Goal: Transaction & Acquisition: Purchase product/service

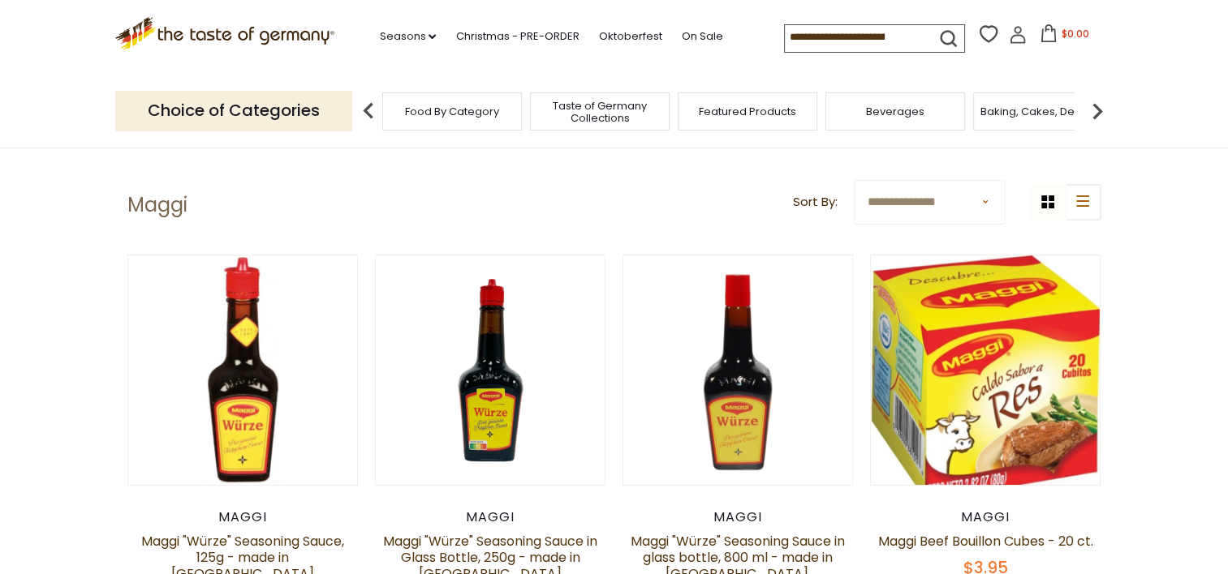
scroll to position [65, 0]
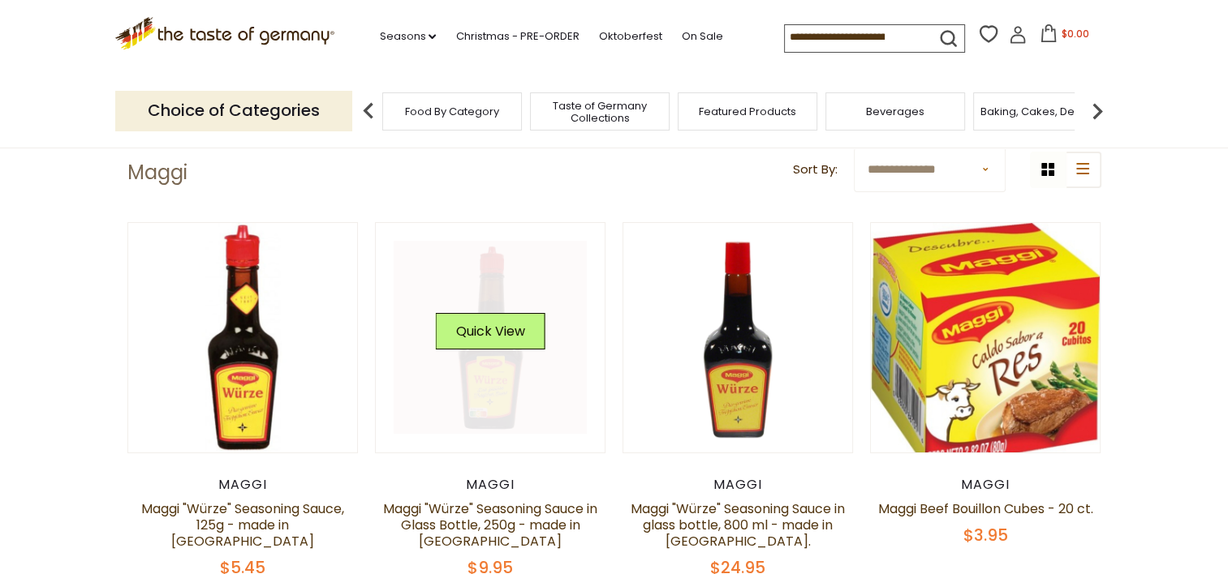
click at [472, 398] on link at bounding box center [490, 337] width 193 height 193
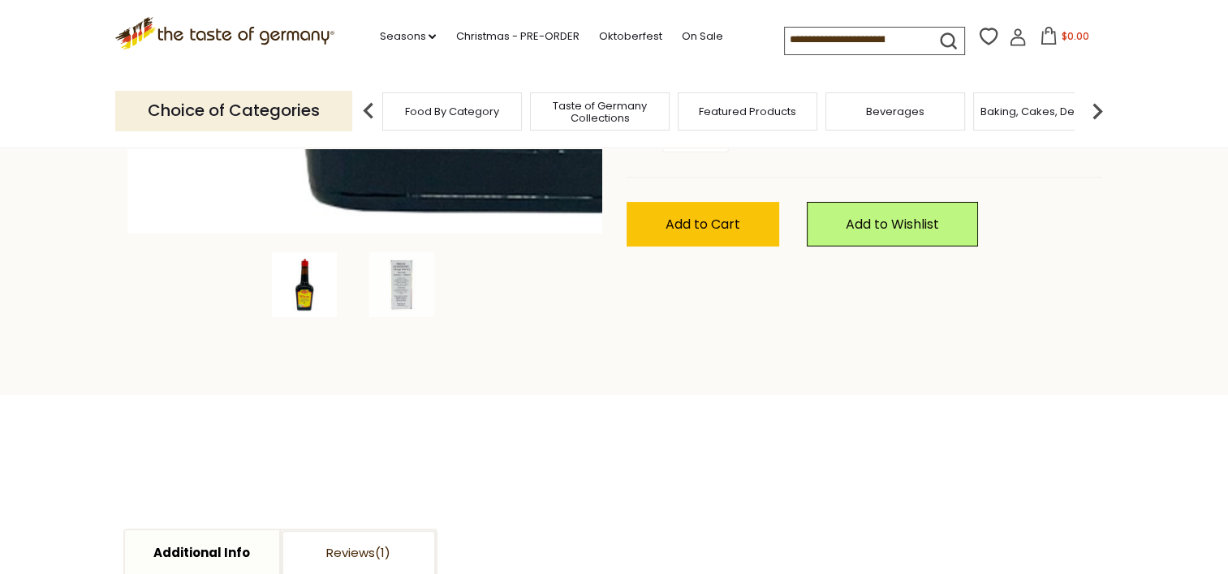
scroll to position [487, 0]
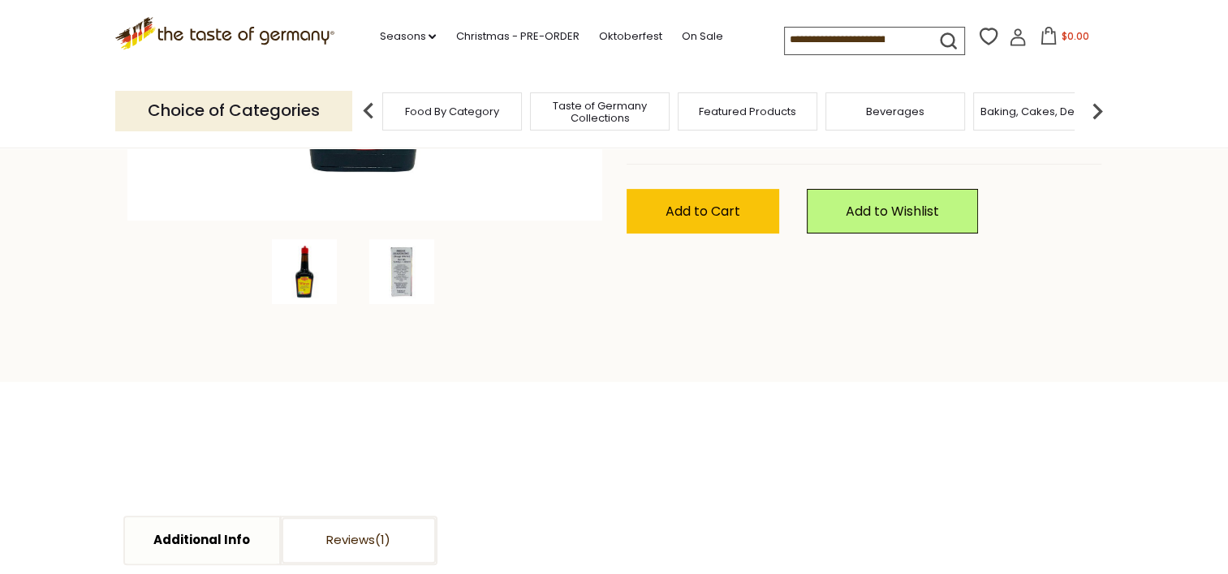
click at [402, 272] on img at bounding box center [401, 271] width 65 height 65
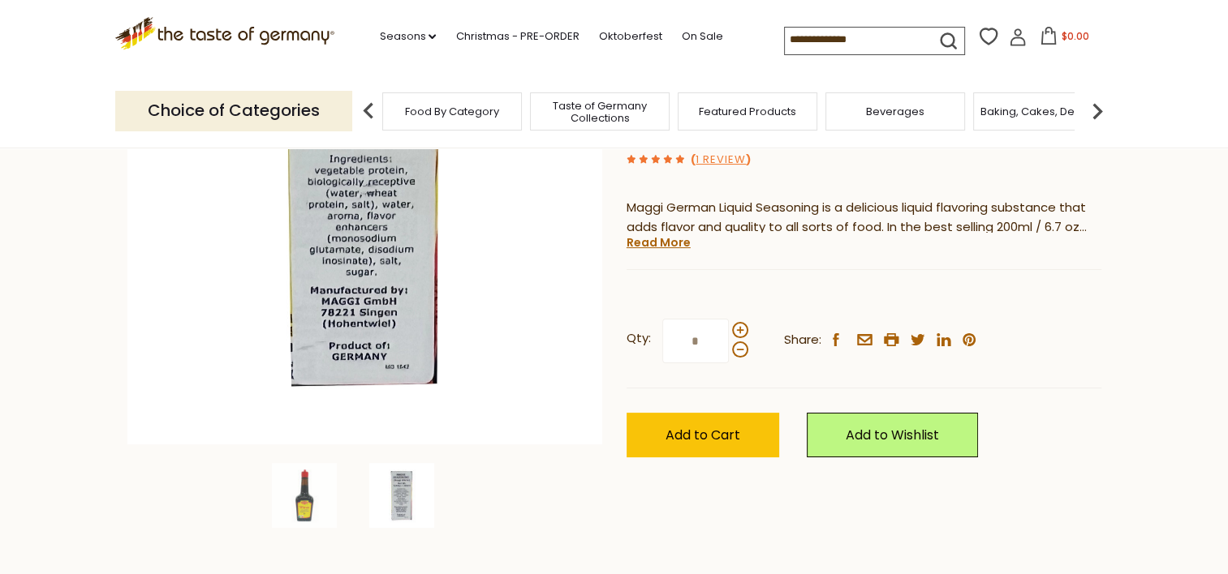
scroll to position [195, 0]
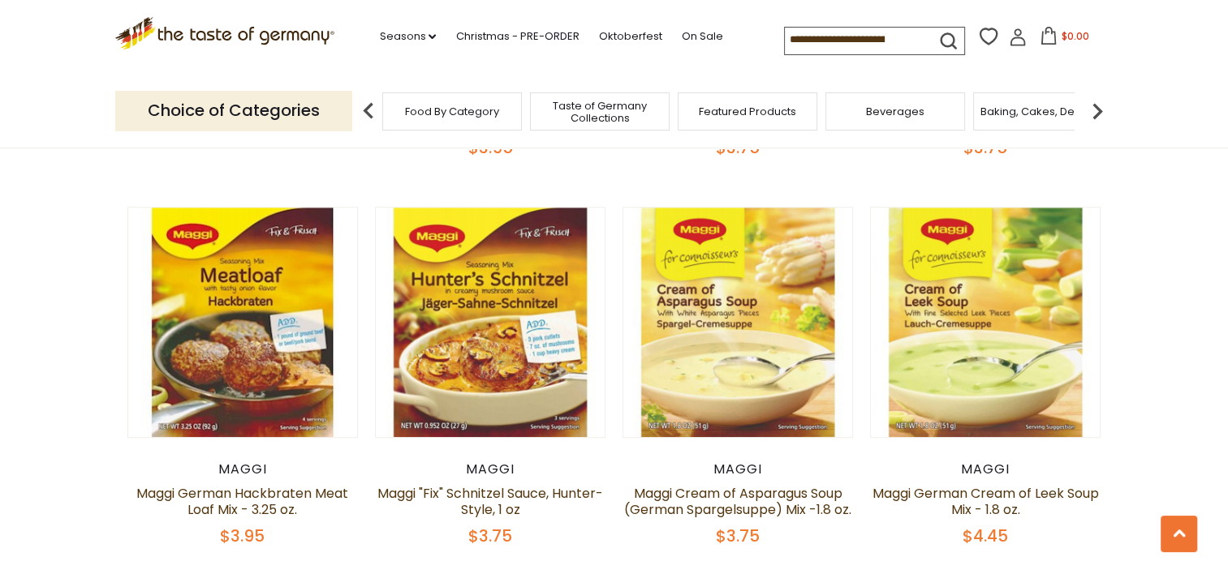
scroll to position [909, 0]
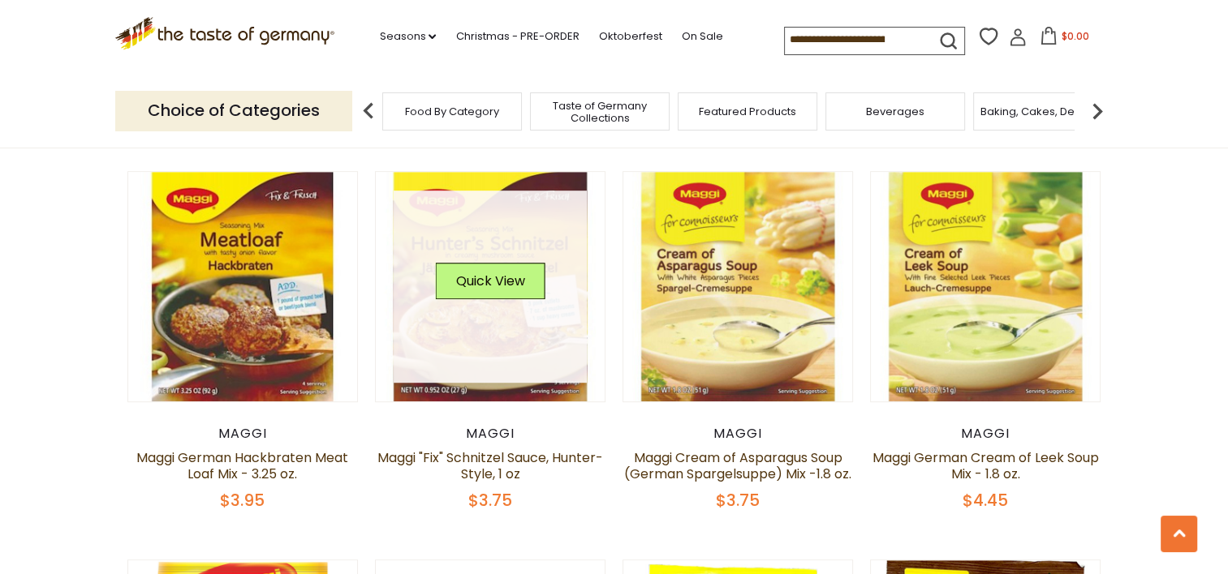
click at [459, 350] on link at bounding box center [490, 287] width 193 height 193
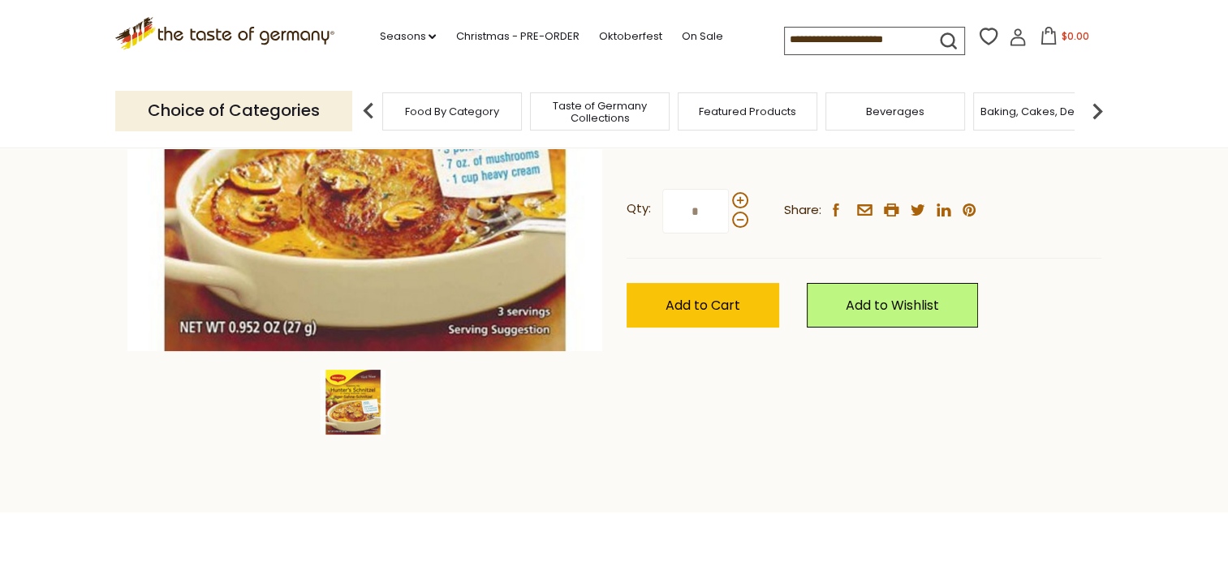
scroll to position [350, 0]
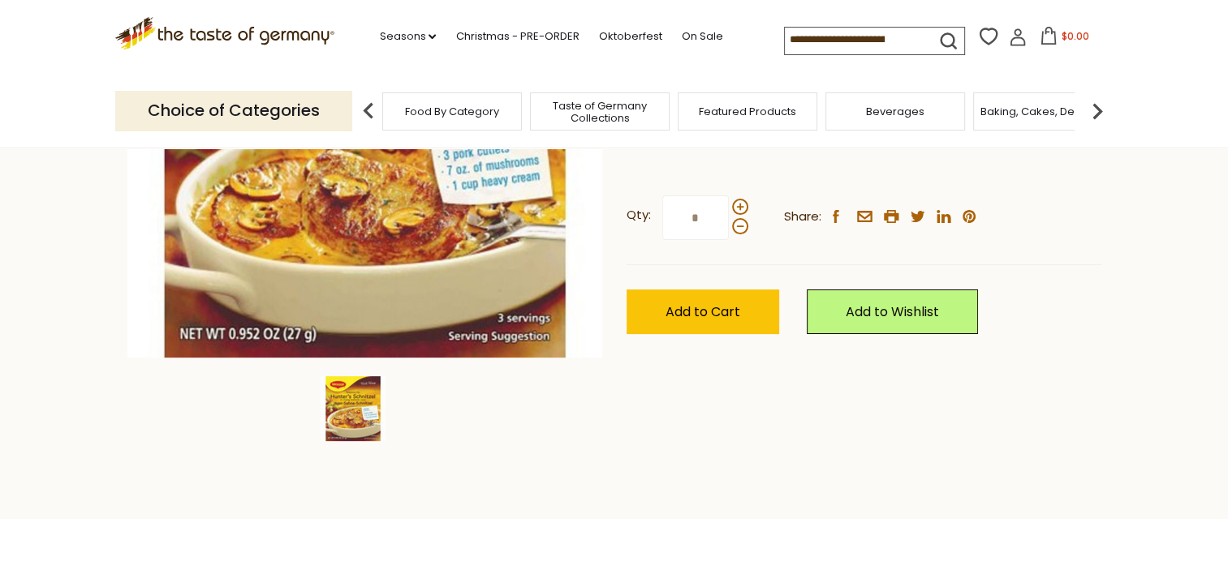
click at [348, 424] on img at bounding box center [352, 408] width 65 height 65
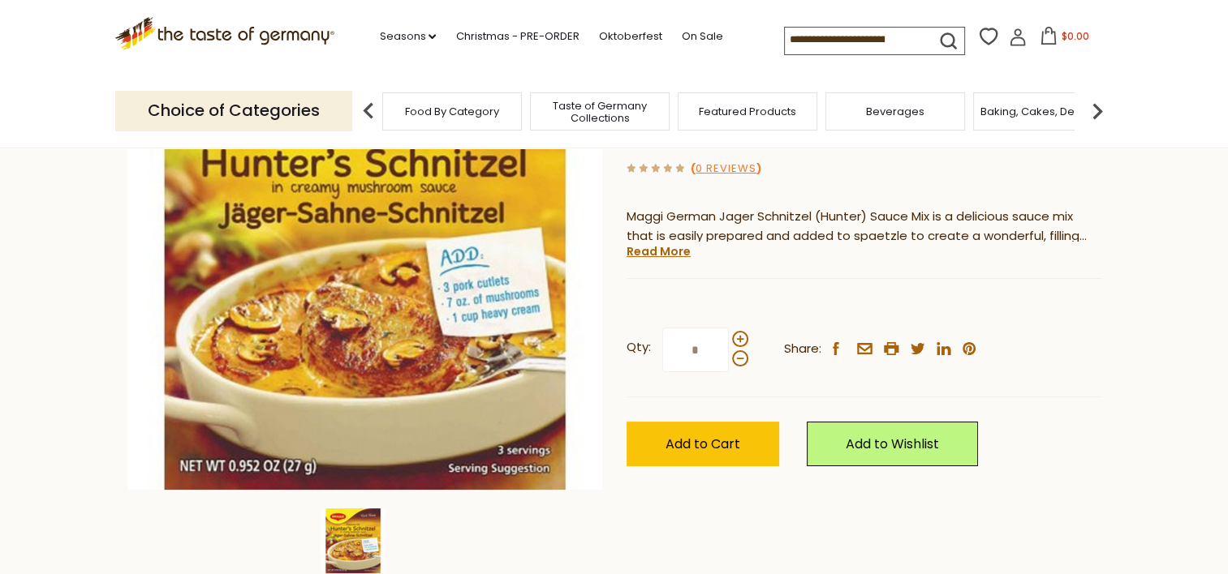
scroll to position [187, 0]
